Goal: Task Accomplishment & Management: Complete application form

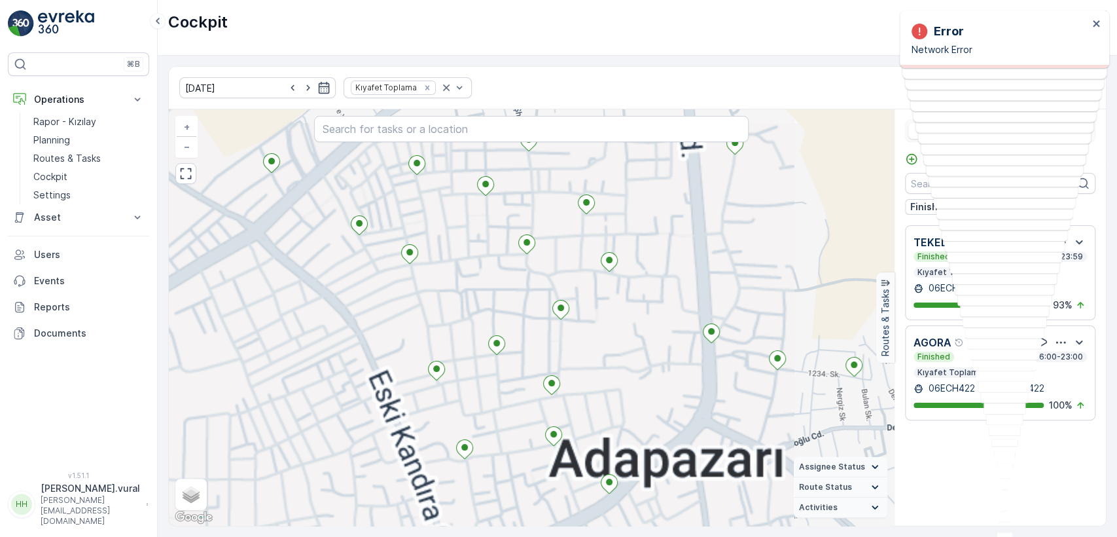
drag, startPoint x: 618, startPoint y: 360, endPoint x: 613, endPoint y: 306, distance: 54.6
click at [613, 306] on div "+ − Satellite Roadmap Terrain Hybrid Leaflet Keyboard shortcuts Map Data Map da…" at bounding box center [531, 317] width 725 height 416
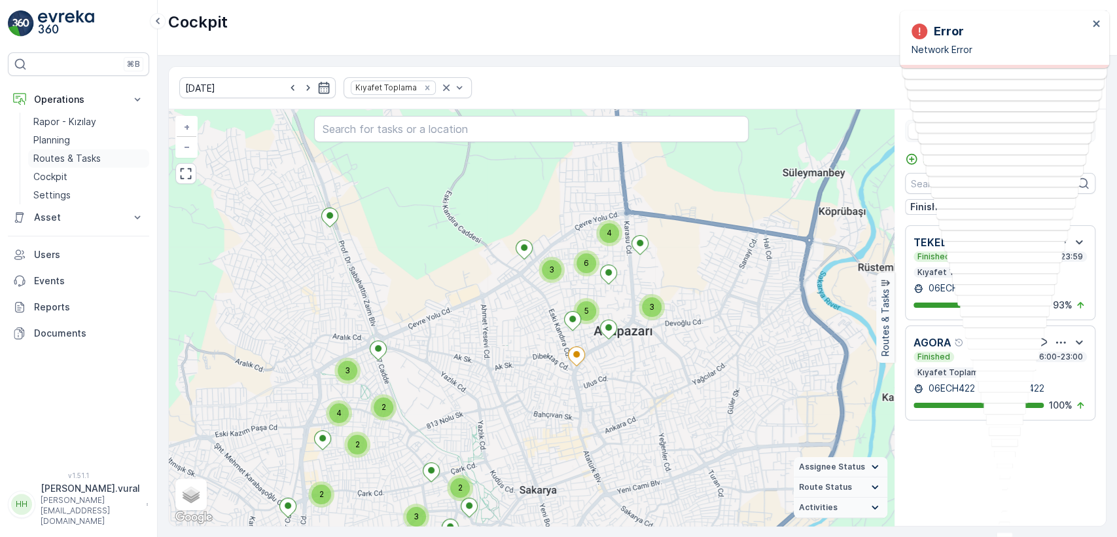
click at [82, 146] on link "Planning" at bounding box center [88, 140] width 121 height 18
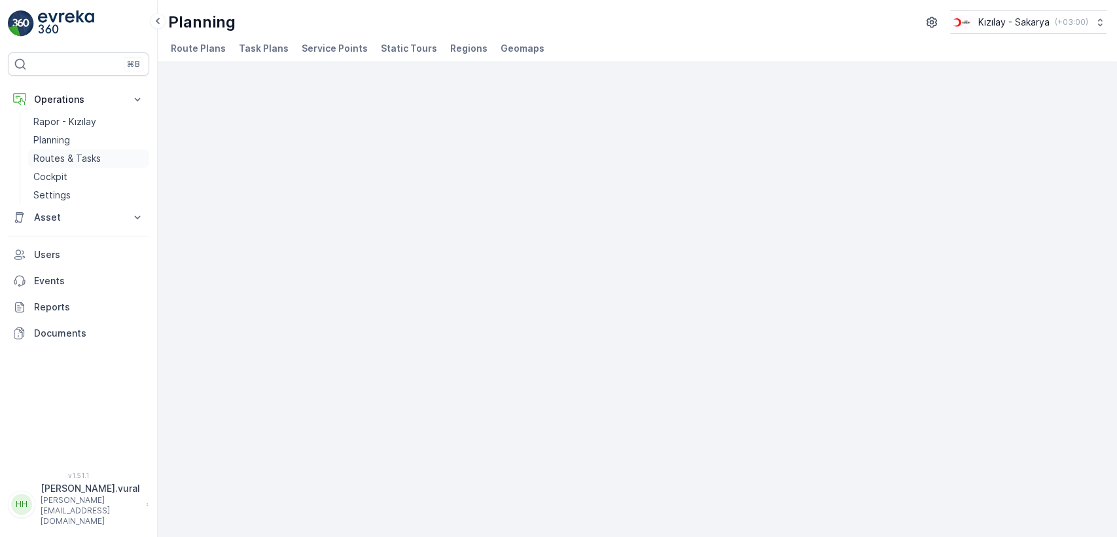
click at [82, 155] on p "Routes & Tasks" at bounding box center [66, 158] width 67 height 13
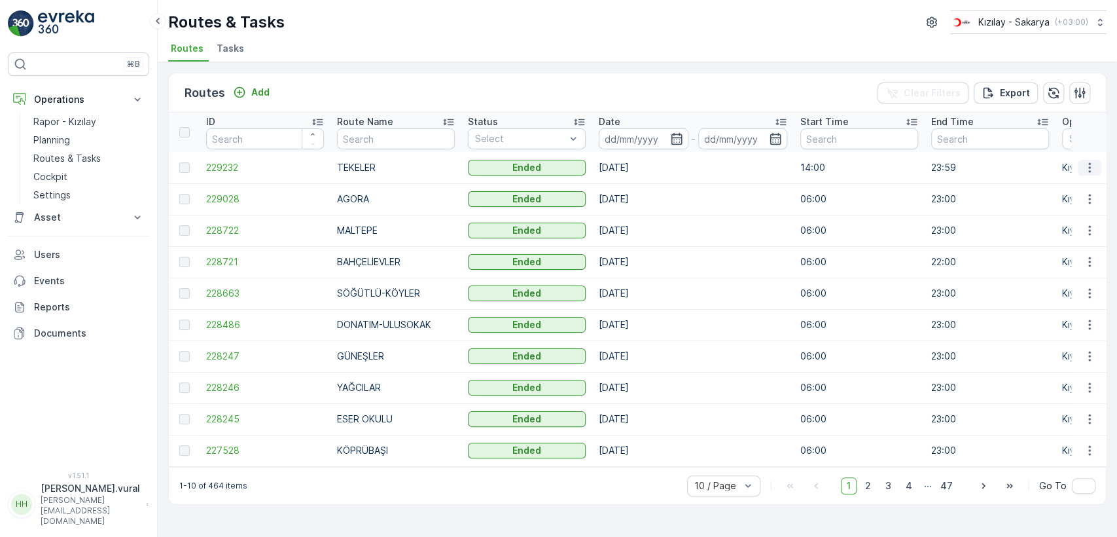
drag, startPoint x: 1099, startPoint y: 180, endPoint x: 1090, endPoint y: 169, distance: 14.4
click at [1099, 180] on td at bounding box center [1088, 167] width 35 height 31
click at [1089, 169] on icon "button" at bounding box center [1089, 167] width 13 height 13
click at [1084, 186] on span "See More Details" at bounding box center [1059, 187] width 76 height 13
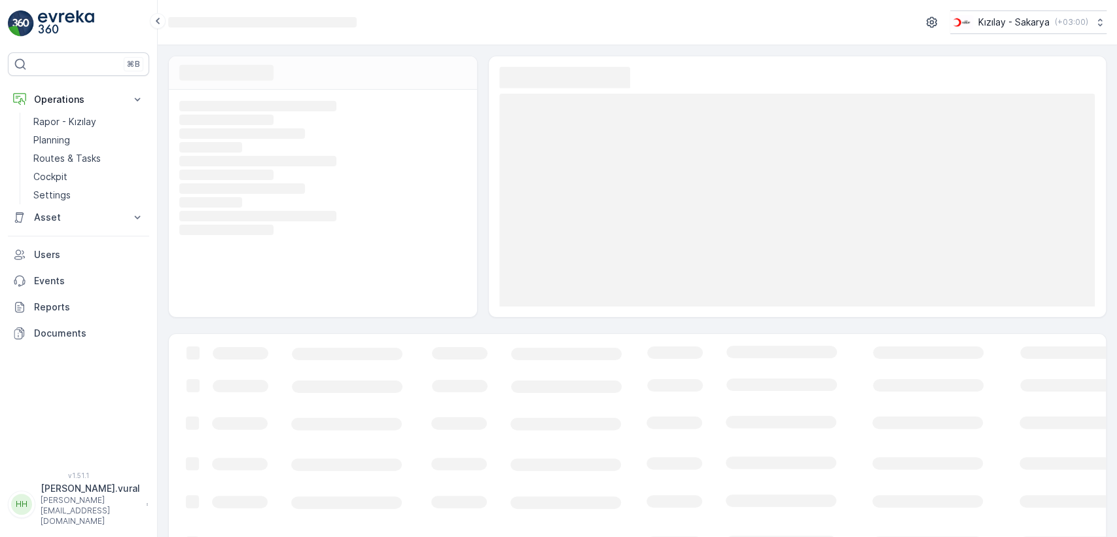
scroll to position [44, 0]
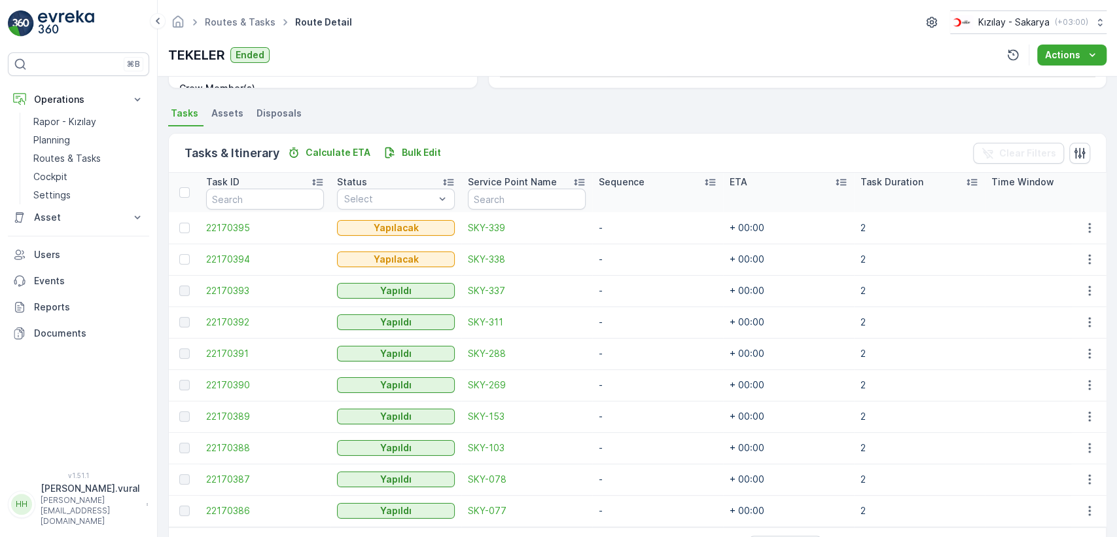
scroll to position [311, 0]
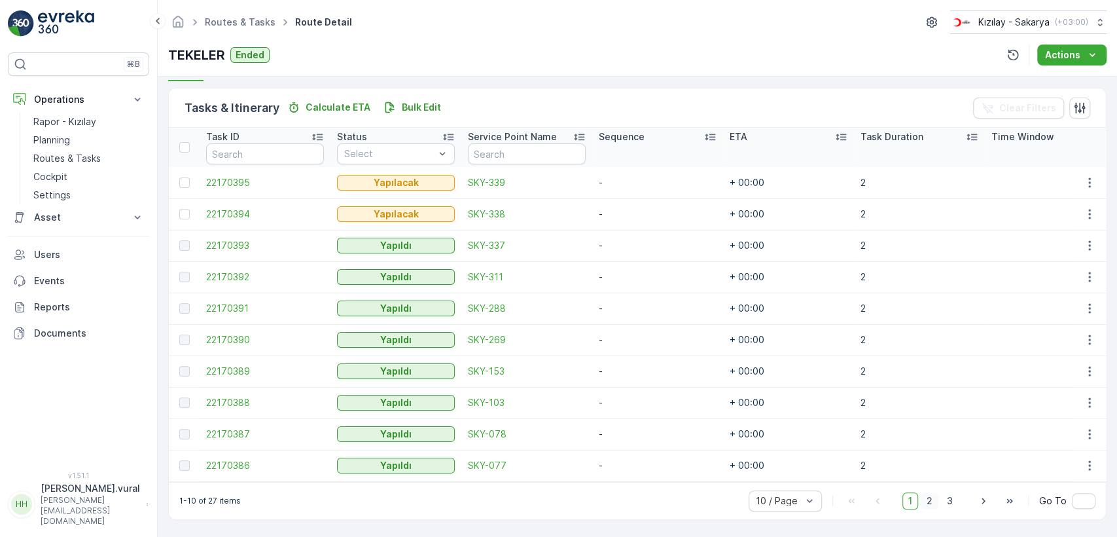
click at [936, 499] on span "2" at bounding box center [930, 500] width 18 height 17
click at [948, 500] on span "3" at bounding box center [950, 500] width 18 height 17
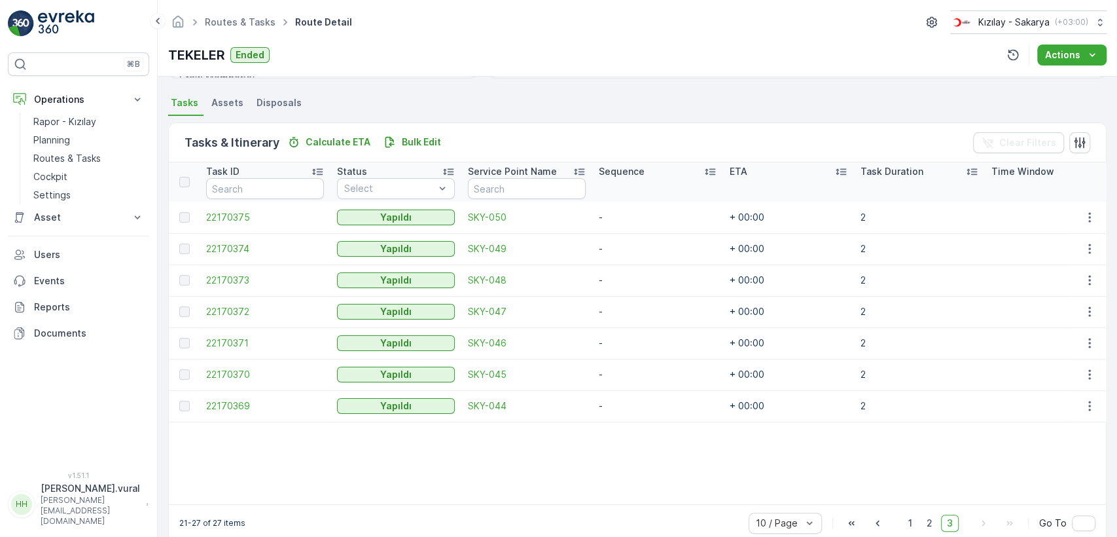
scroll to position [298, 0]
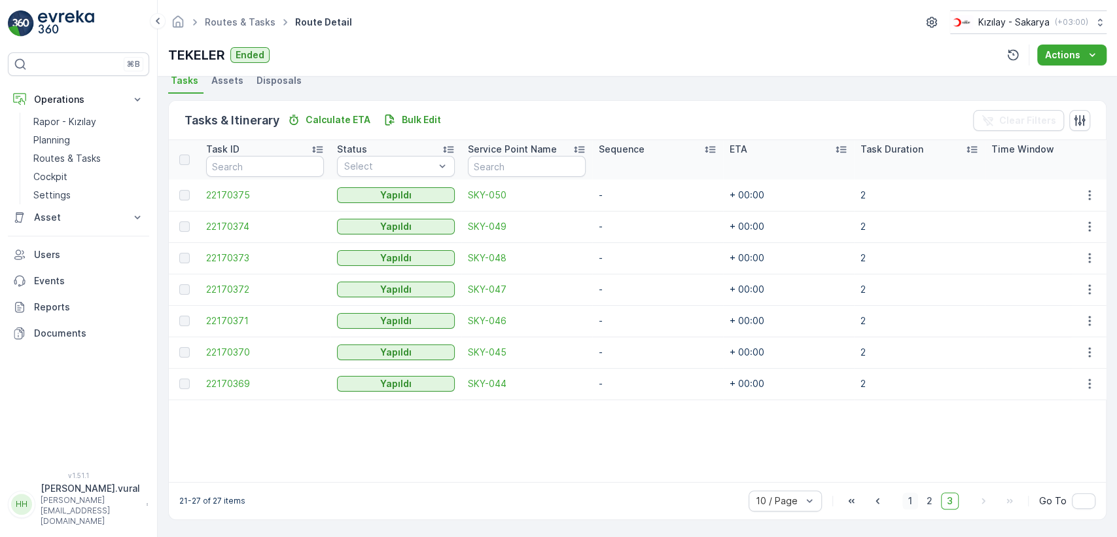
click at [913, 501] on span "1" at bounding box center [910, 500] width 16 height 17
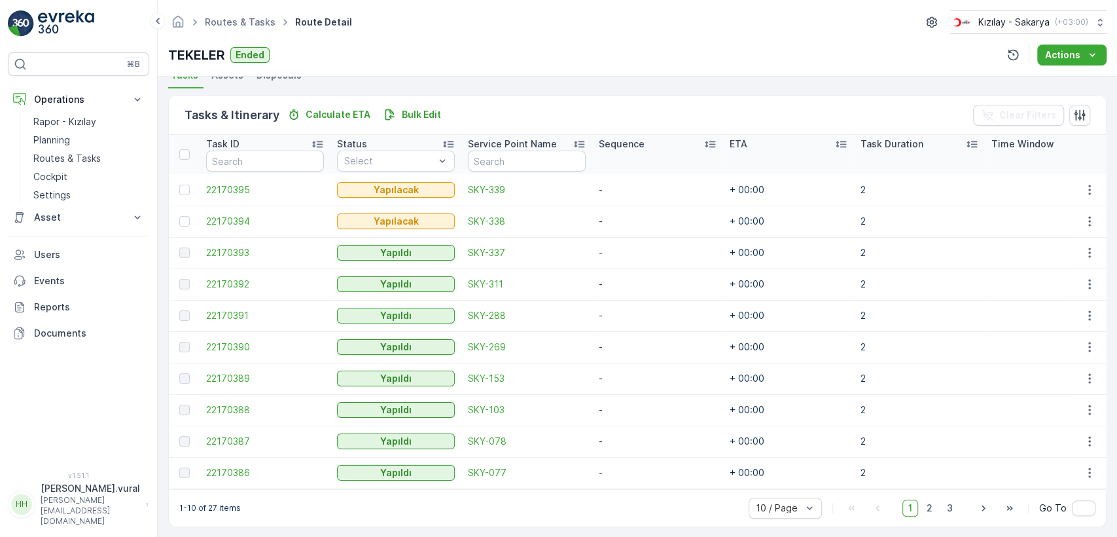
scroll to position [311, 0]
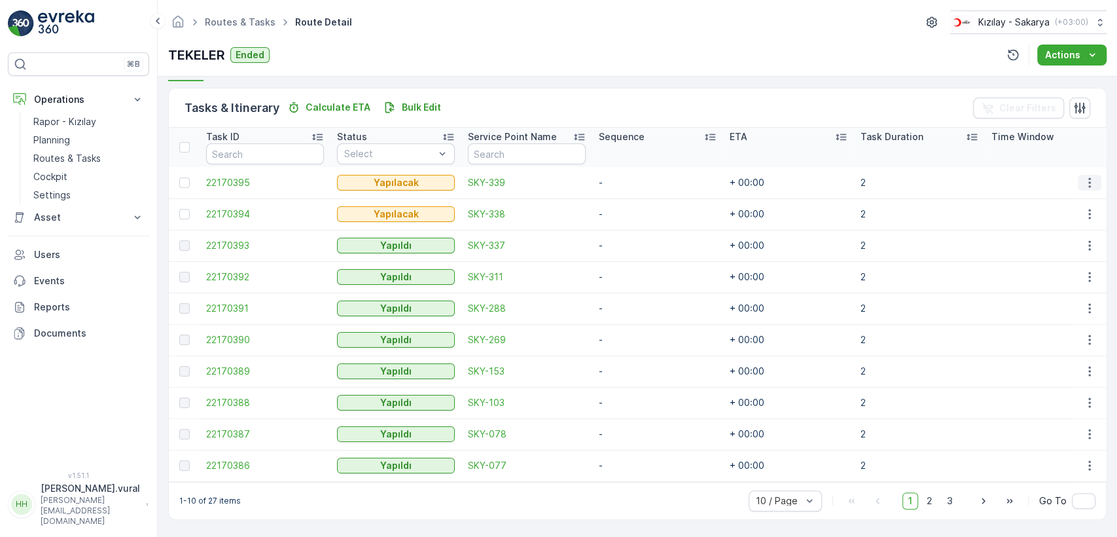
click at [1090, 176] on icon "button" at bounding box center [1089, 182] width 13 height 13
click at [825, 239] on td "+ 00:00" at bounding box center [788, 245] width 131 height 31
click at [1085, 176] on icon "button" at bounding box center [1089, 182] width 13 height 13
drag, startPoint x: 1088, startPoint y: 171, endPoint x: 955, endPoint y: 158, distance: 133.5
click at [951, 155] on th "Task Duration" at bounding box center [919, 147] width 131 height 39
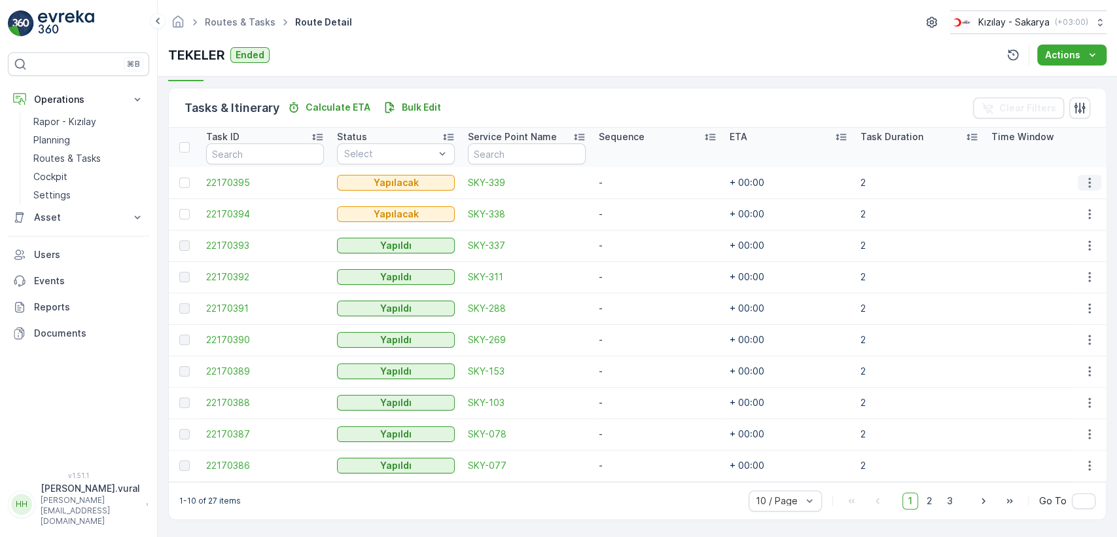
click at [1083, 177] on icon "button" at bounding box center [1089, 182] width 13 height 13
click at [1078, 266] on div "Delete" at bounding box center [1068, 275] width 99 height 18
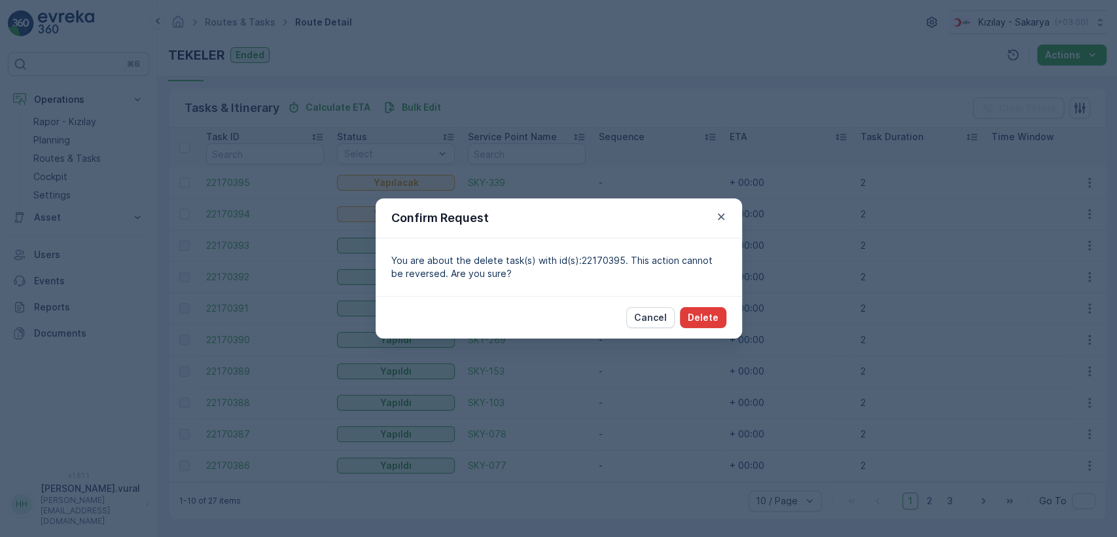
click at [722, 313] on button "Delete" at bounding box center [703, 317] width 46 height 21
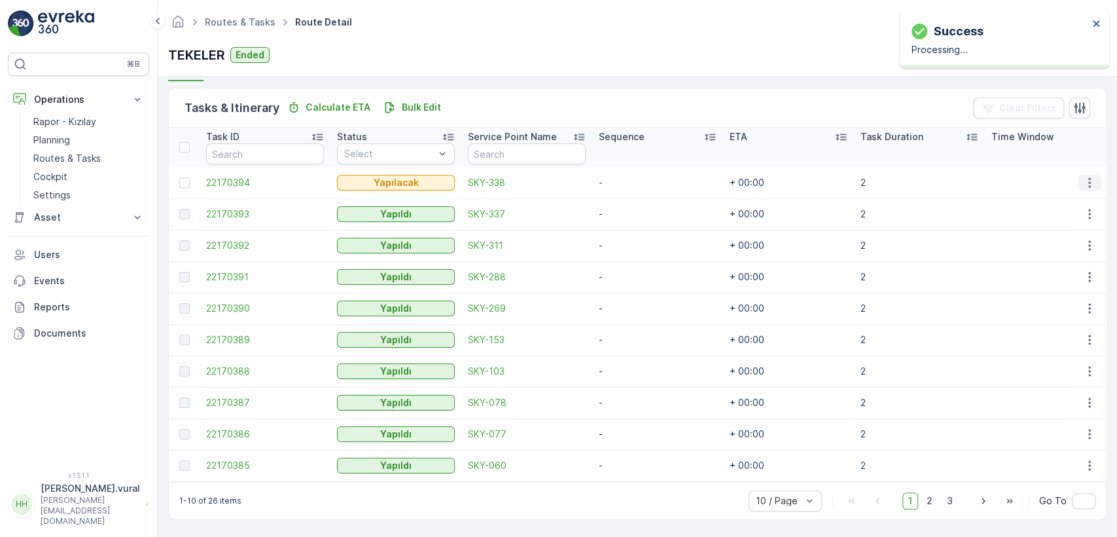
click at [1088, 177] on icon "button" at bounding box center [1089, 182] width 13 height 13
click at [1067, 273] on div "Delete" at bounding box center [1068, 275] width 99 height 18
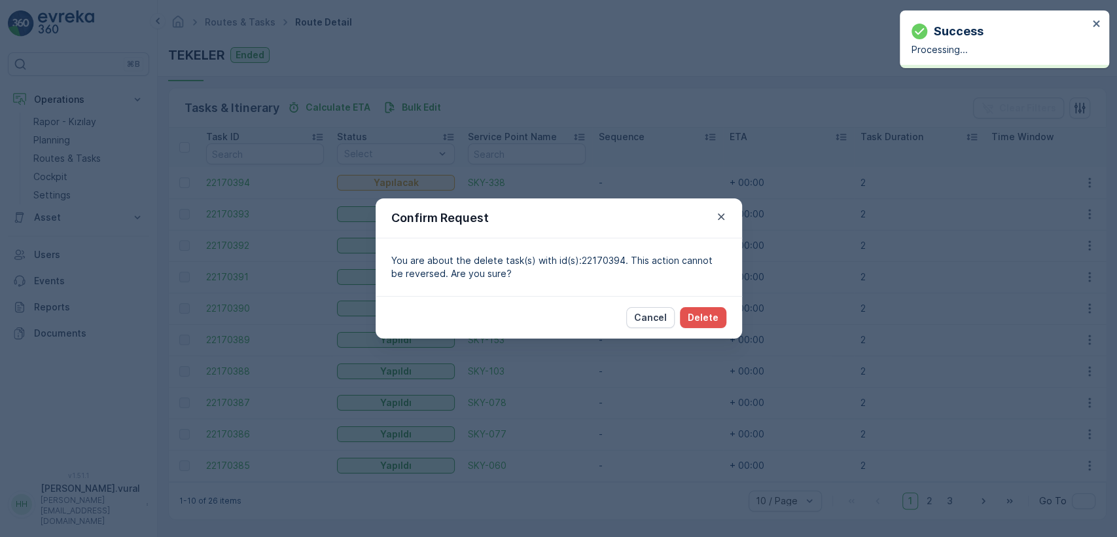
click at [733, 308] on div "Cancel Delete" at bounding box center [559, 317] width 366 height 43
click at [717, 313] on p "Delete" at bounding box center [703, 317] width 31 height 13
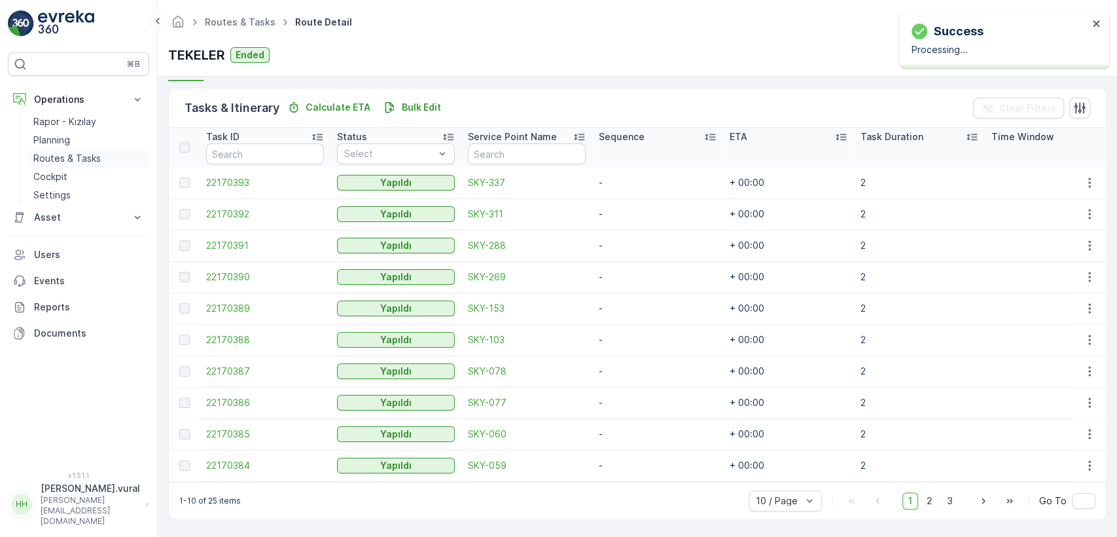
click at [52, 160] on p "Routes & Tasks" at bounding box center [66, 158] width 67 height 13
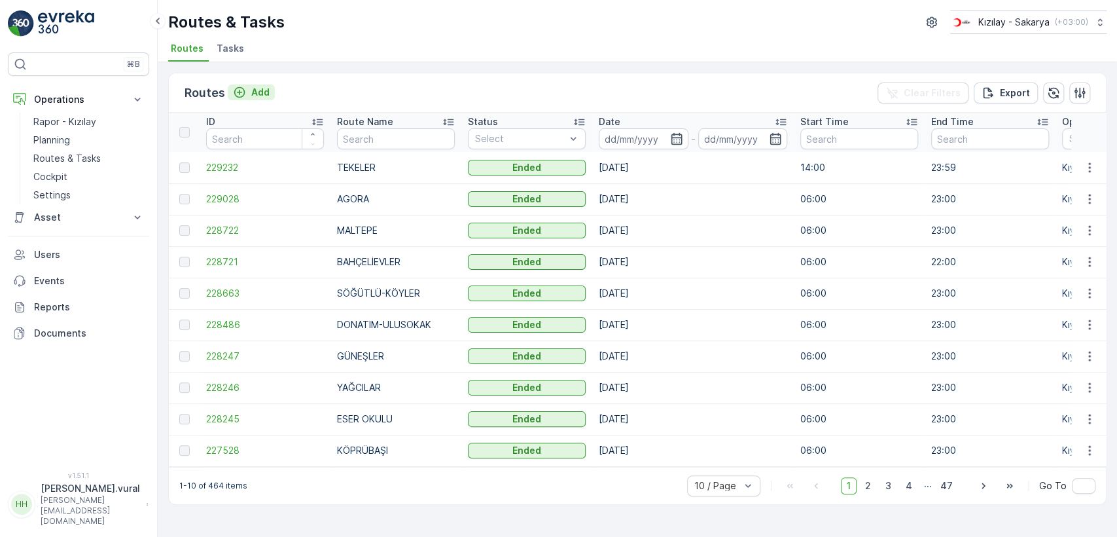
click at [244, 96] on icon "Add" at bounding box center [239, 92] width 13 height 13
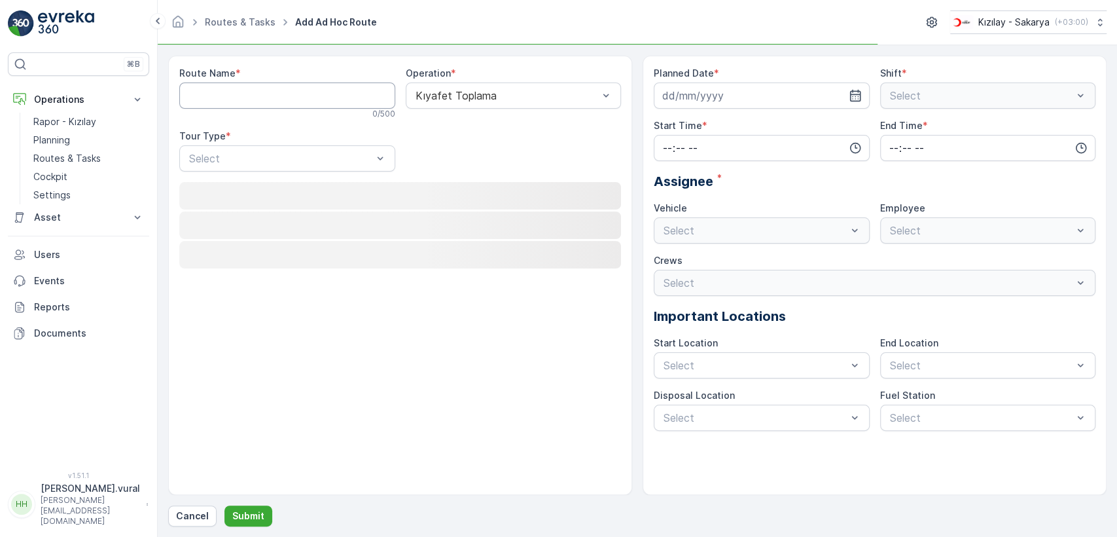
click at [244, 97] on Name "Route Name" at bounding box center [287, 95] width 216 height 26
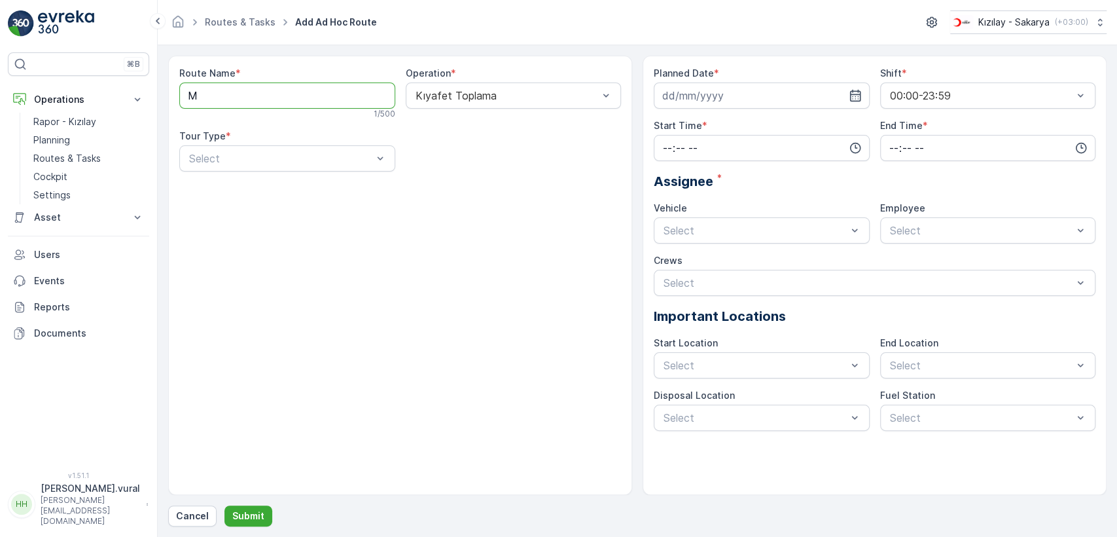
type Name "MAVİ DURAK - KAMPÜS"
click at [263, 190] on div "Static" at bounding box center [287, 191] width 200 height 12
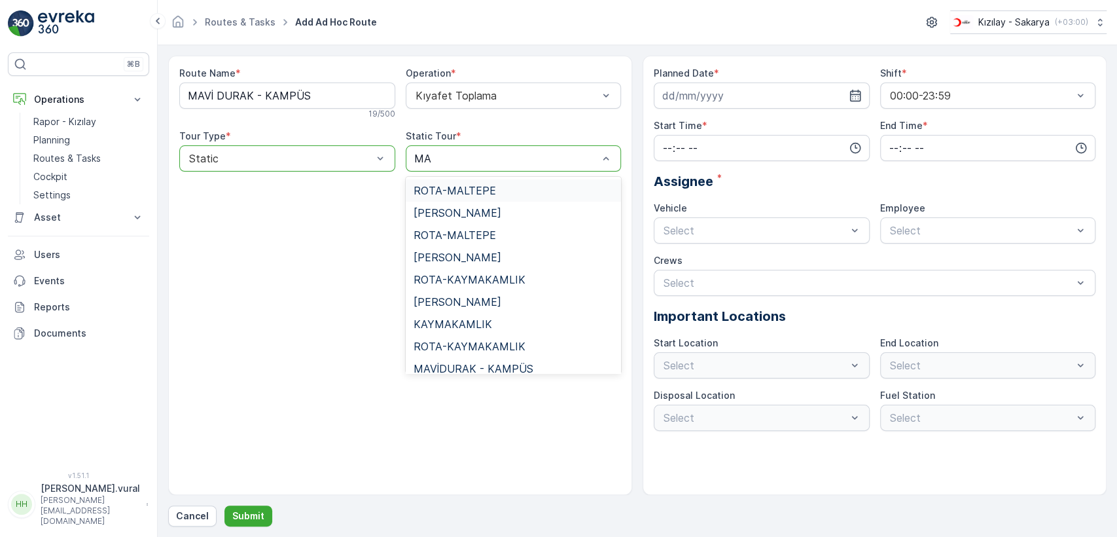
type input "MAV"
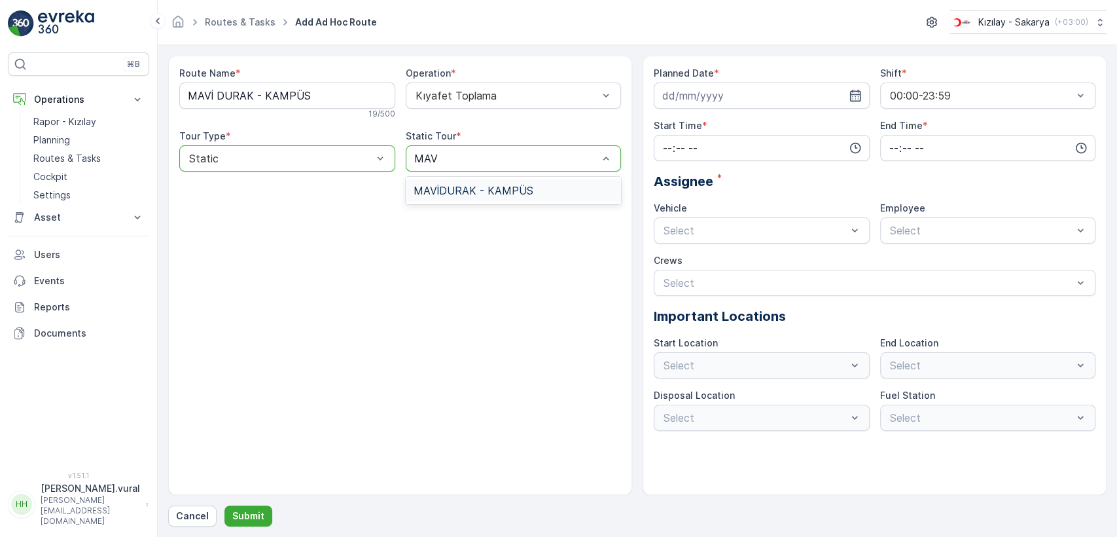
click at [444, 186] on span "MAVİDURAK - KAMPÜS" at bounding box center [474, 191] width 120 height 12
click at [678, 99] on input at bounding box center [762, 95] width 216 height 26
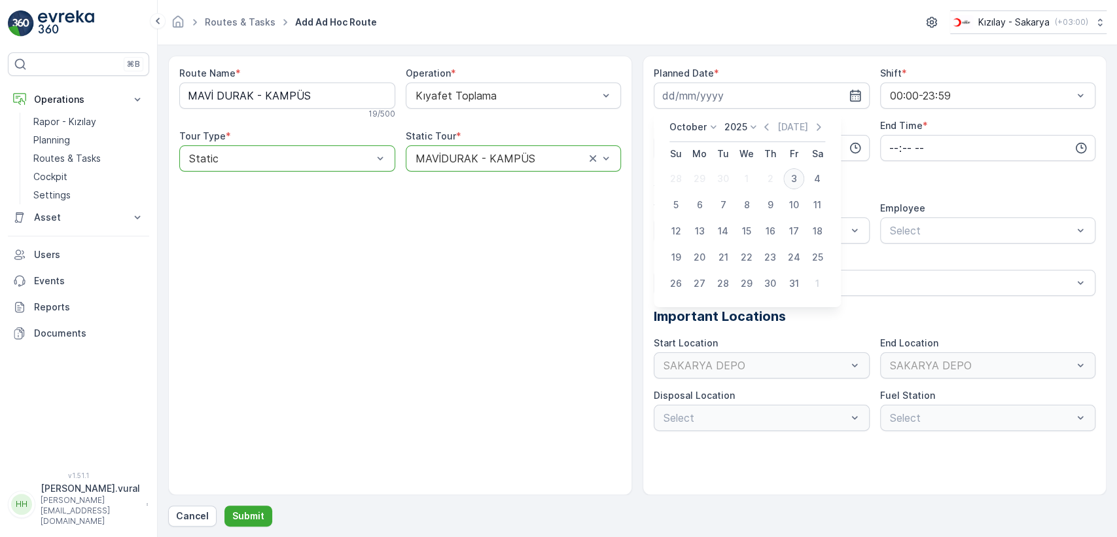
click at [796, 178] on div "3" at bounding box center [793, 178] width 21 height 21
type input "[DATE]"
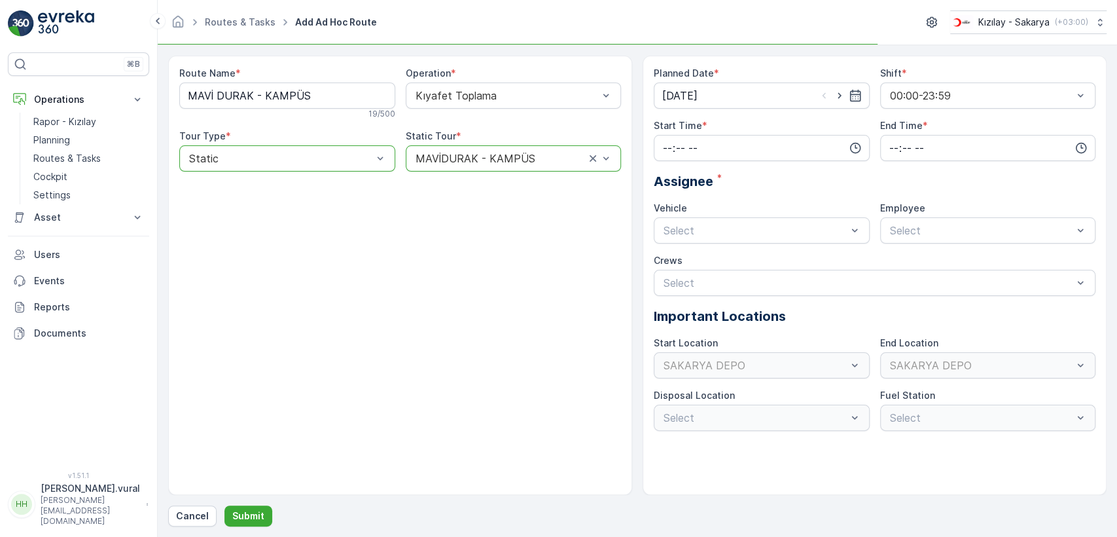
click at [739, 162] on div "Planned Date * [DATE] Shift * 00:00-23:59 Start Time * End Time * Assignee * Ve…" at bounding box center [875, 249] width 442 height 364
click at [738, 158] on input "time" at bounding box center [762, 148] width 216 height 26
click at [671, 279] on span "06" at bounding box center [668, 280] width 12 height 13
type input "06:00"
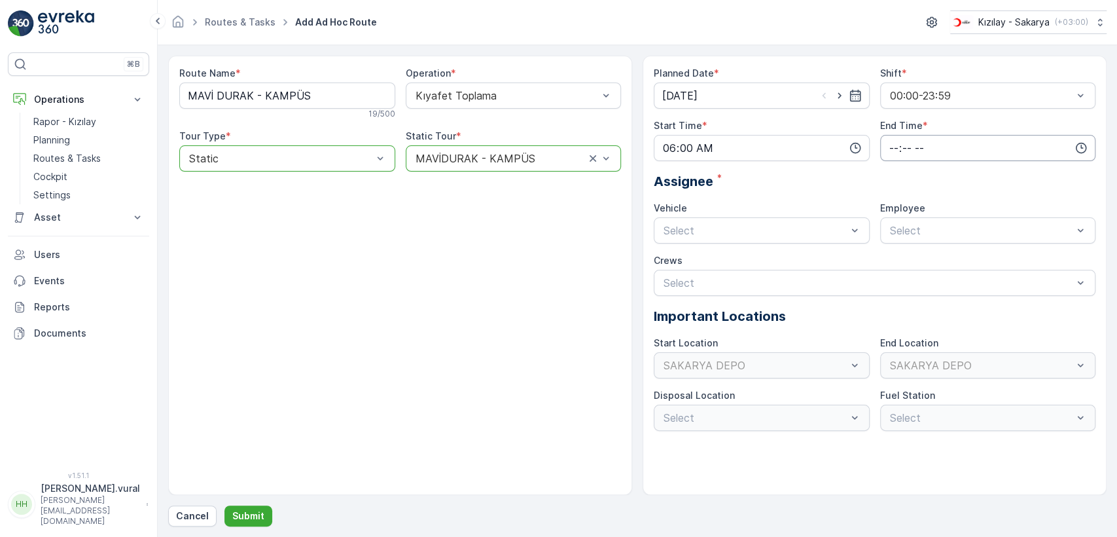
drag, startPoint x: 907, startPoint y: 141, endPoint x: 906, endPoint y: 159, distance: 18.4
click at [907, 141] on input "time" at bounding box center [988, 148] width 216 height 26
click at [895, 271] on div "23" at bounding box center [894, 280] width 22 height 18
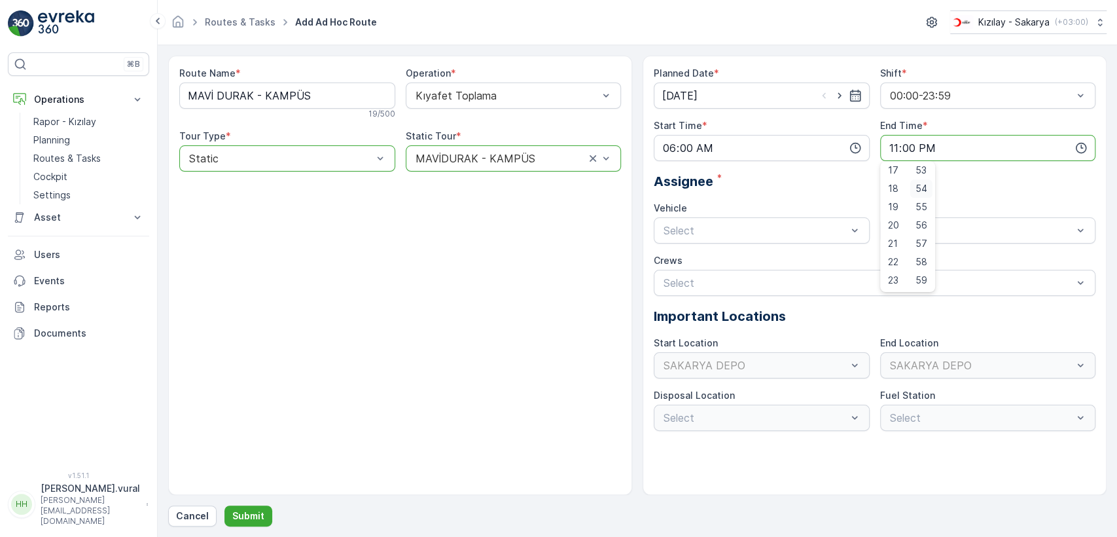
click at [925, 279] on span "59" at bounding box center [922, 280] width 12 height 13
type input "23:59"
click at [717, 283] on span "06 ECH 422" at bounding box center [692, 285] width 60 height 12
click at [912, 268] on div "06ECH422" at bounding box center [988, 262] width 216 height 22
click at [233, 510] on p "Submit" at bounding box center [248, 515] width 32 height 13
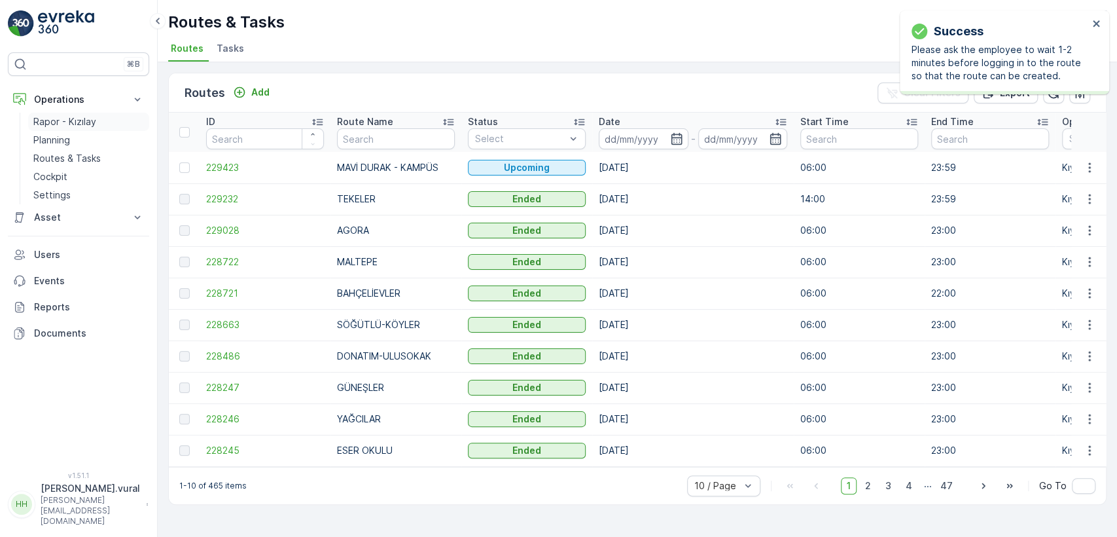
click at [84, 122] on p "Rapor - Kızılay" at bounding box center [64, 121] width 63 height 13
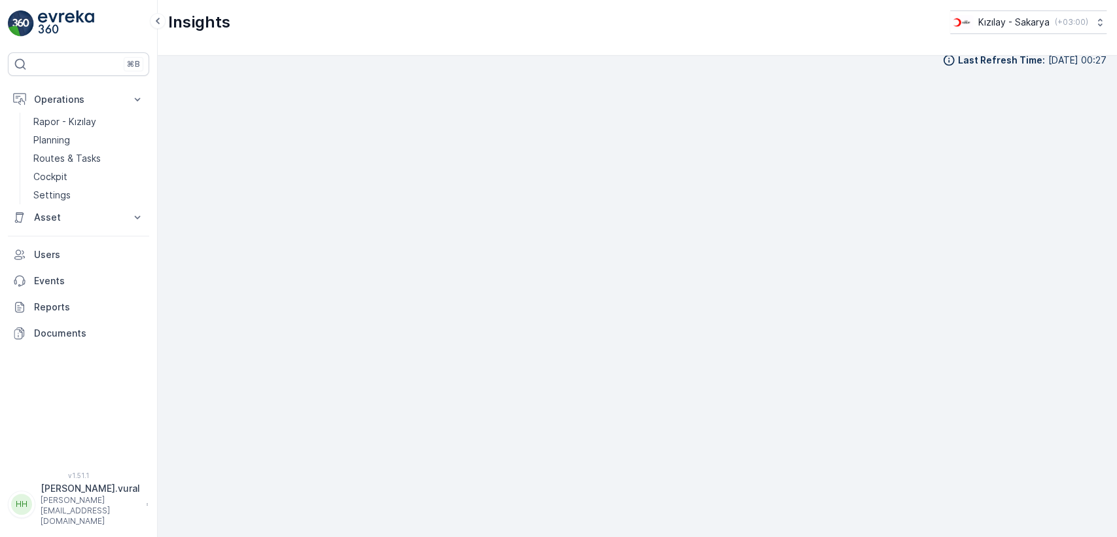
scroll to position [14, 0]
